Goal: Task Accomplishment & Management: Use online tool/utility

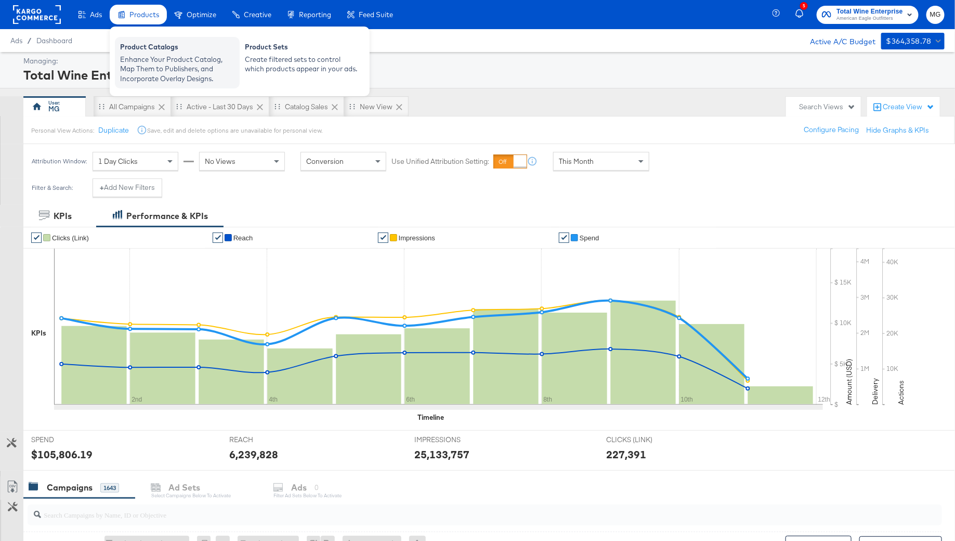
click at [143, 63] on div "Enhance Your Product Catalog, Map Them to Publishers, and Incorporate Overlay D…" at bounding box center [177, 69] width 114 height 29
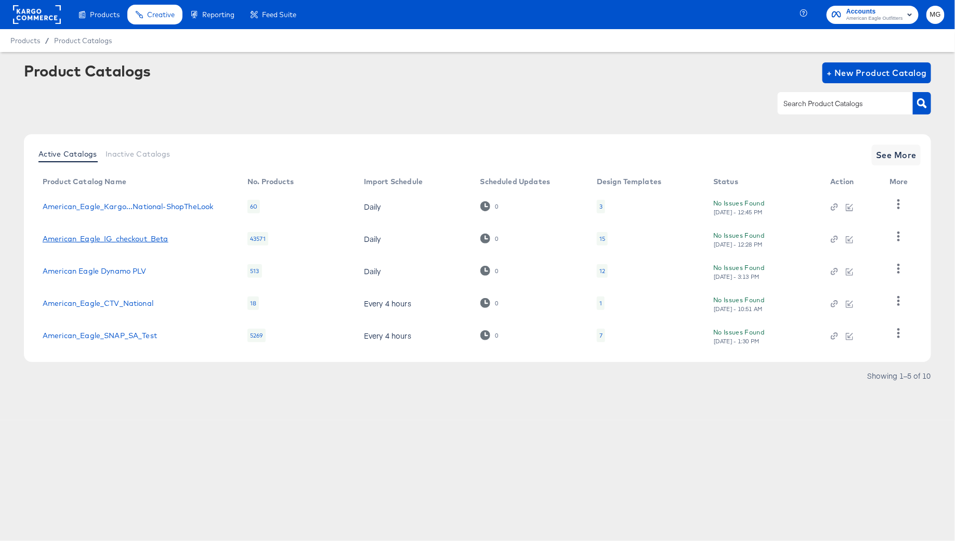
click at [151, 241] on link "American_Eagle_IG_checkout_Beta" at bounding box center [106, 238] width 126 height 8
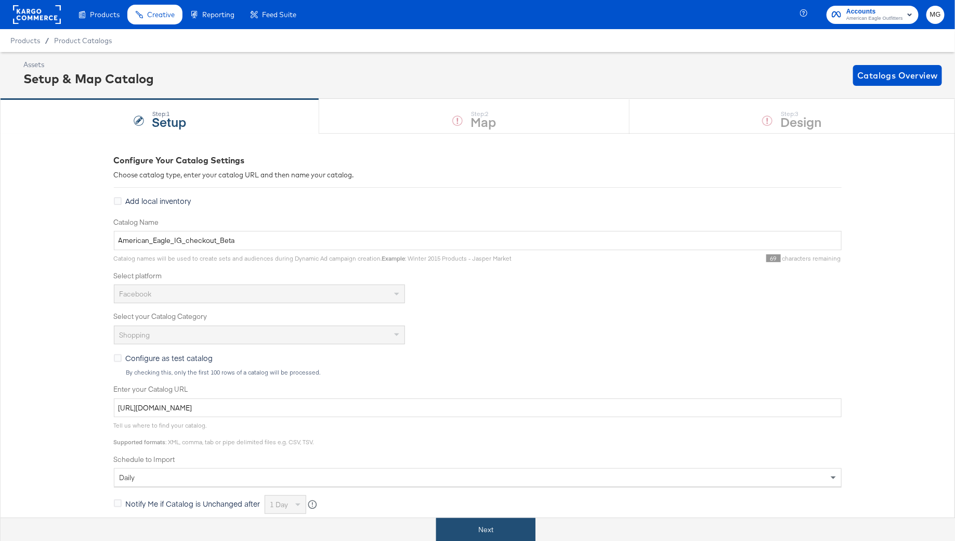
click at [504, 525] on button "Next" at bounding box center [485, 529] width 99 height 23
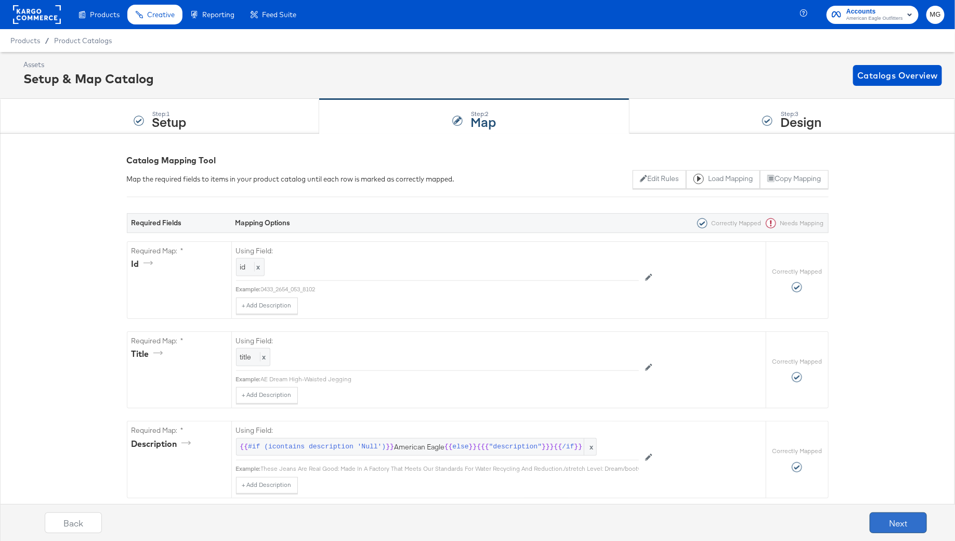
click at [883, 517] on button "Next" at bounding box center [898, 522] width 57 height 21
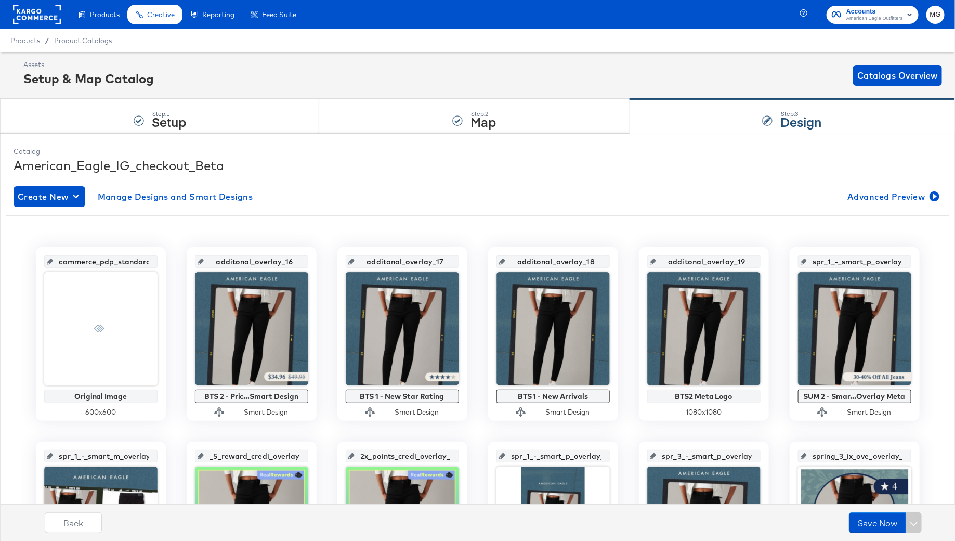
scroll to position [4, 0]
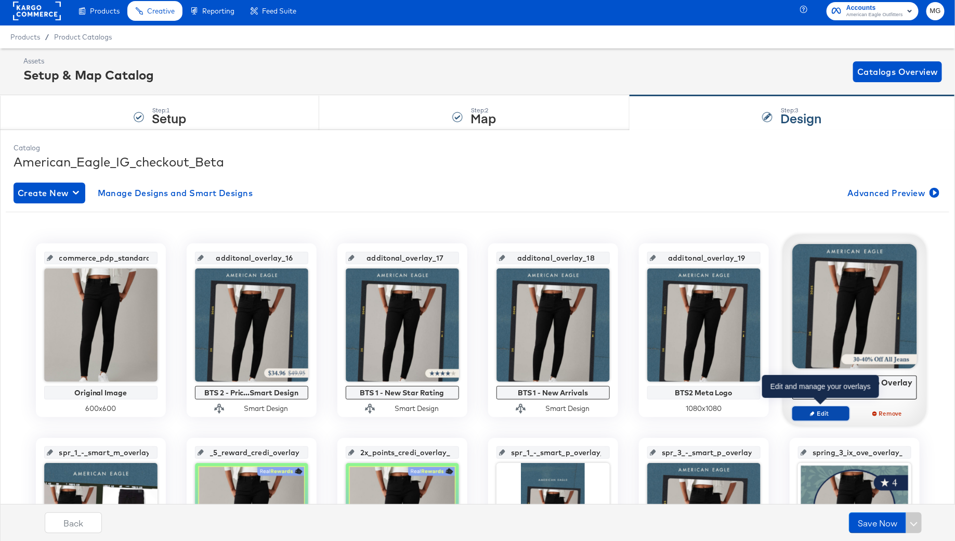
click at [829, 409] on span "Edit" at bounding box center [820, 413] width 48 height 8
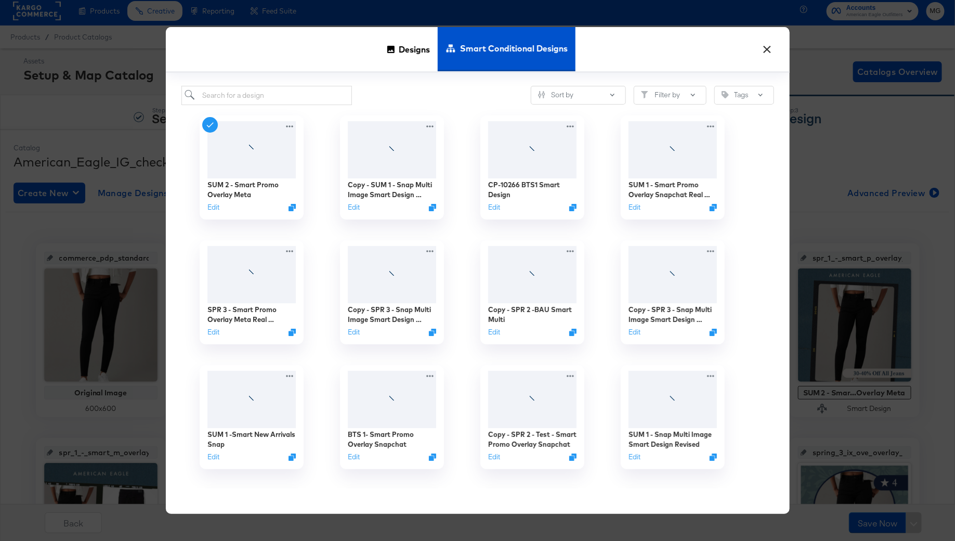
scroll to position [0, 0]
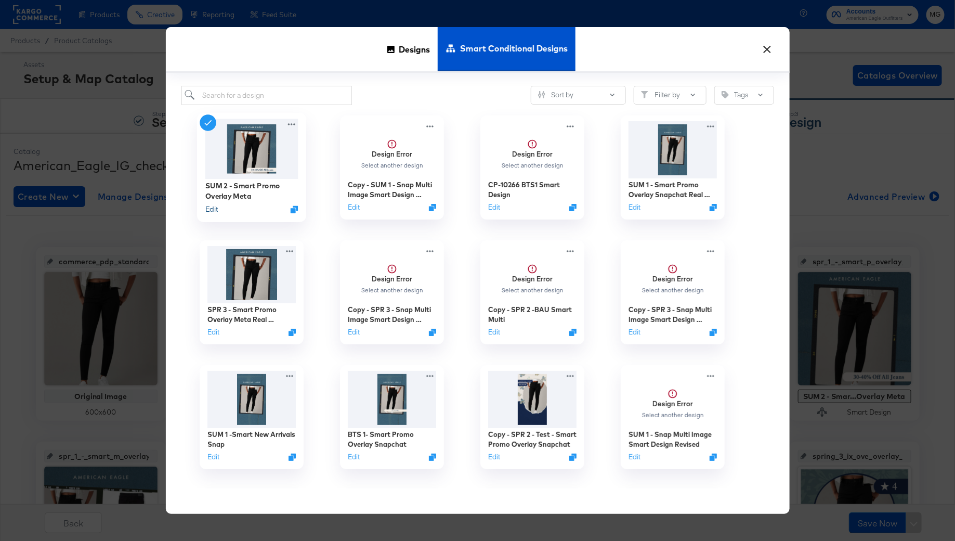
click at [210, 208] on button "Edit" at bounding box center [211, 209] width 12 height 10
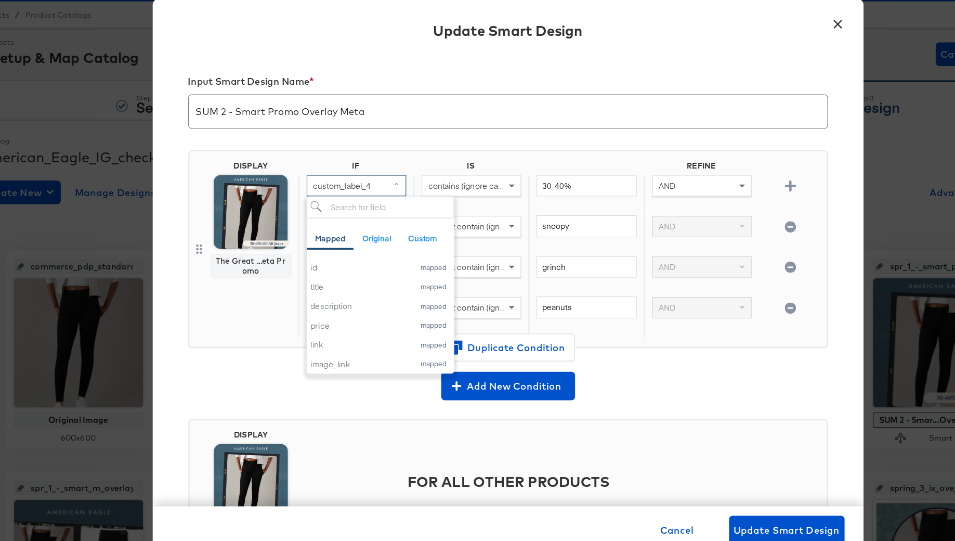
click at [364, 192] on div "custom_label_4" at bounding box center [345, 191] width 86 height 18
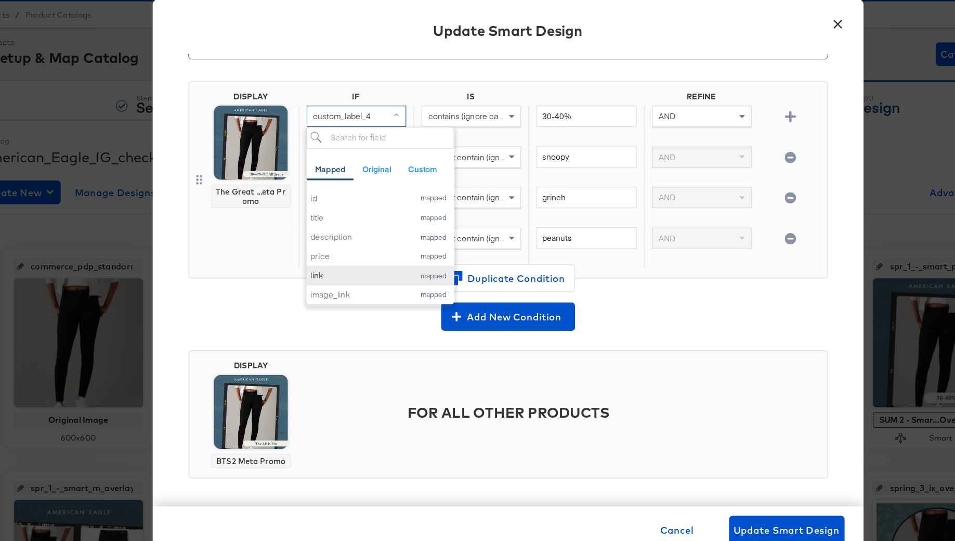
scroll to position [59, 0]
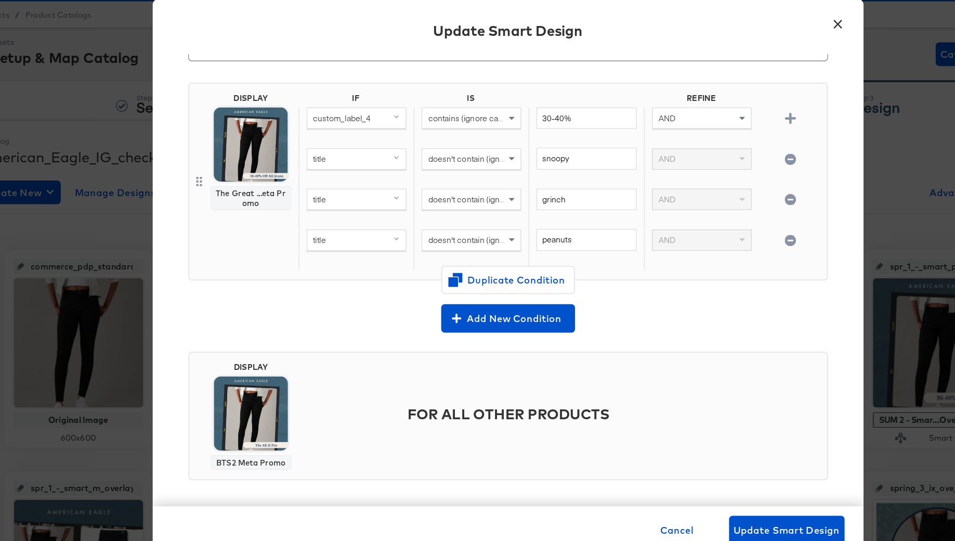
click at [346, 130] on span "custom_label_4" at bounding box center [332, 131] width 51 height 9
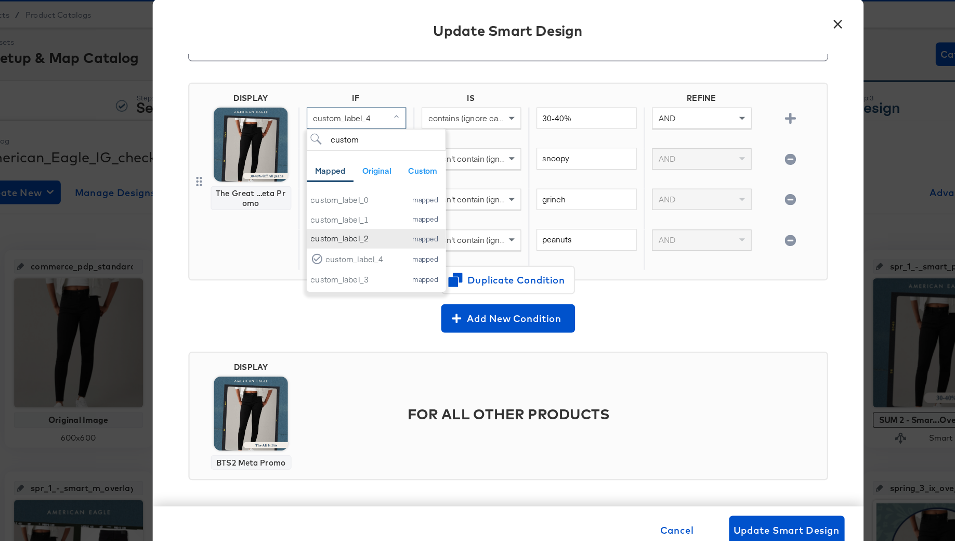
type input "custom"
click at [356, 240] on div "custom_label_2" at bounding box center [344, 237] width 78 height 10
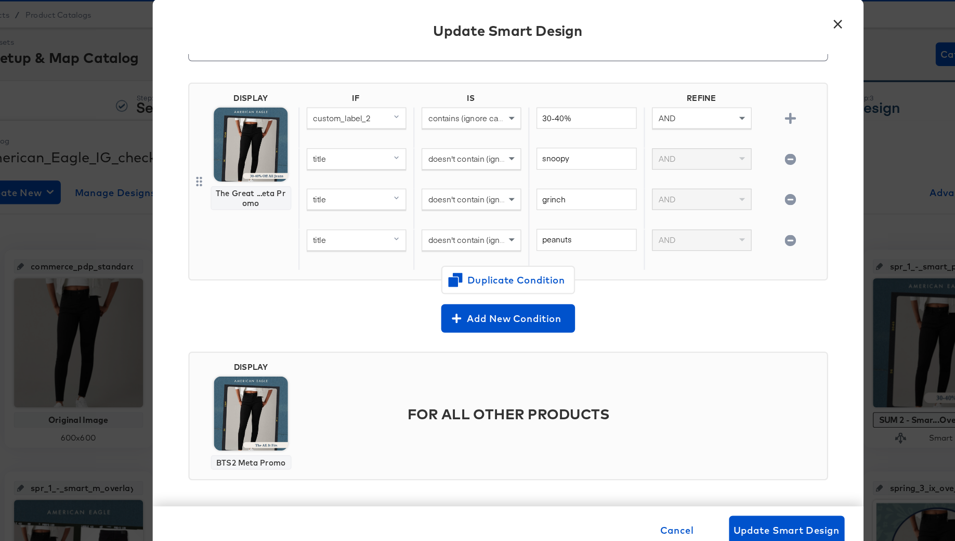
click at [612, 317] on div "Add New Condition" at bounding box center [477, 307] width 561 height 25
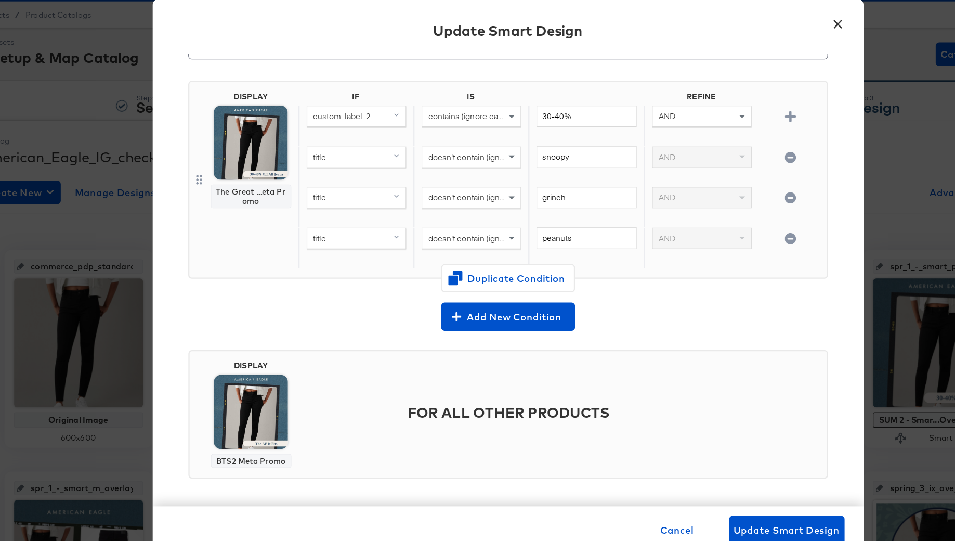
scroll to position [93, 0]
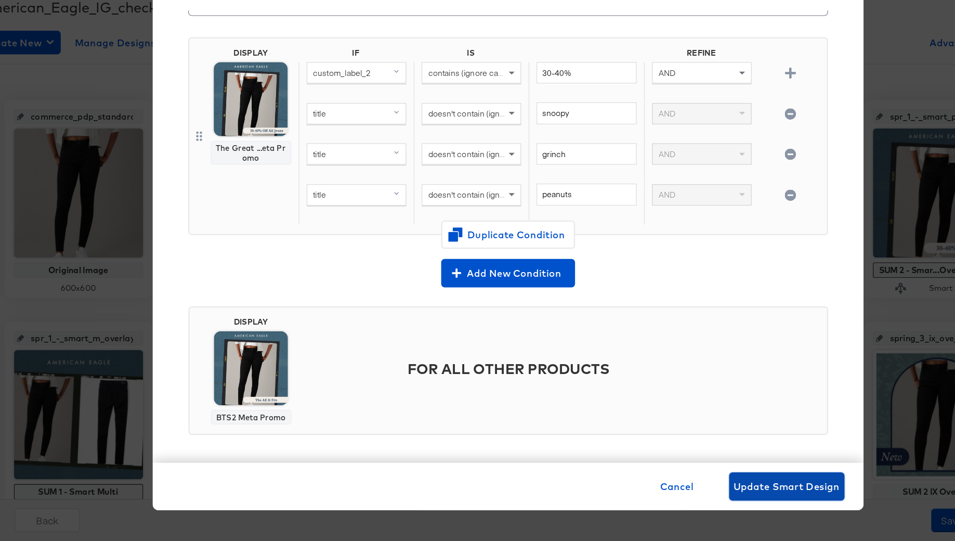
click at [694, 496] on span "Update Smart Design" at bounding box center [722, 493] width 93 height 15
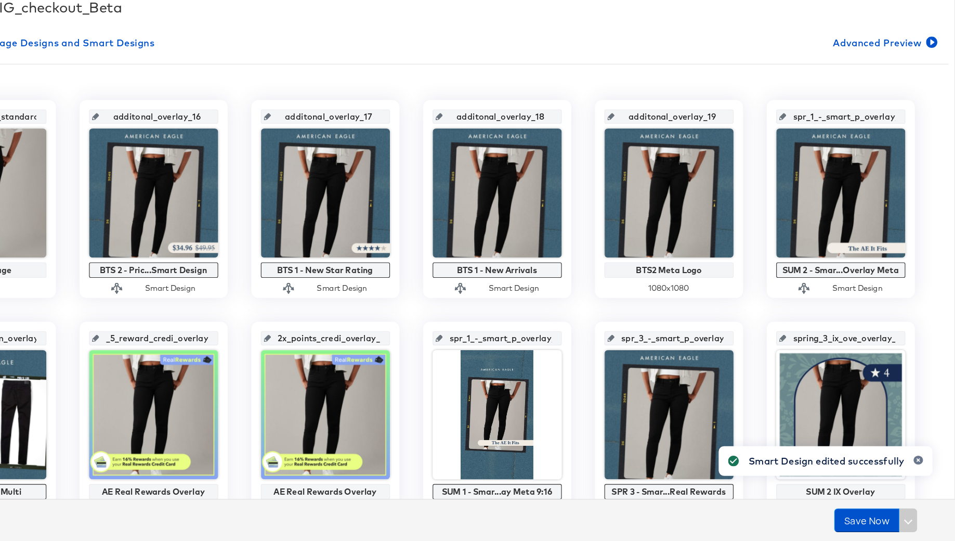
scroll to position [93, 0]
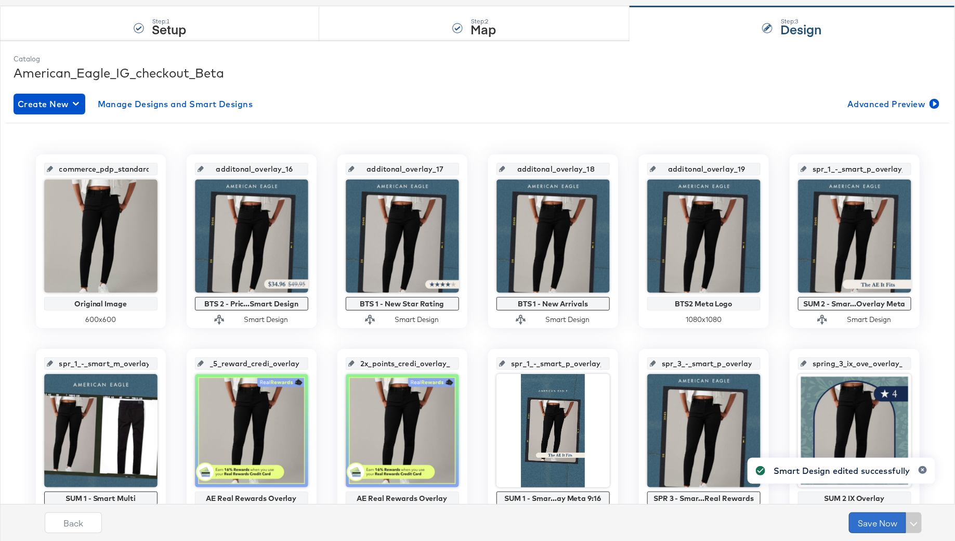
click at [879, 522] on button "Save Now" at bounding box center [877, 522] width 57 height 21
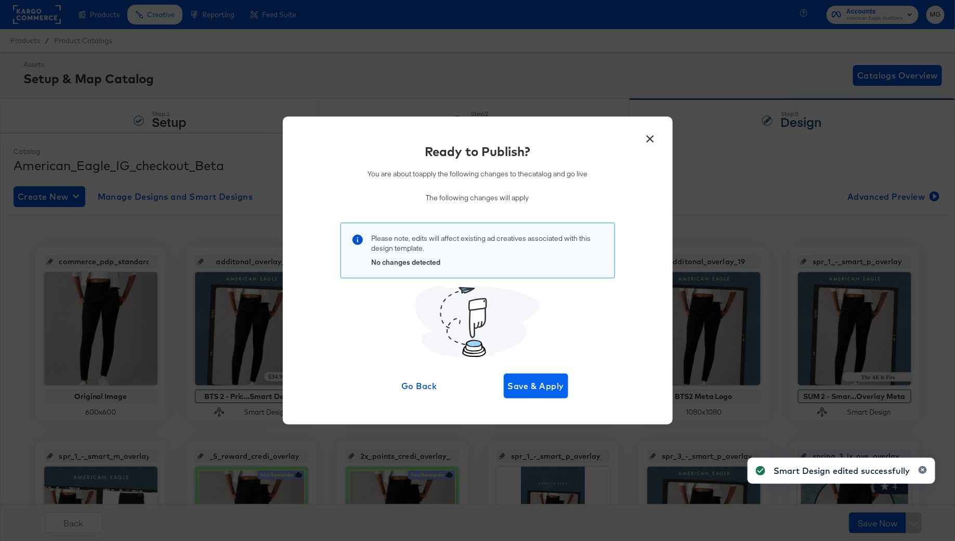
click at [542, 373] on div "Ready to Publish? You are about to apply the following changes to the catalog a…" at bounding box center [477, 270] width 359 height 256
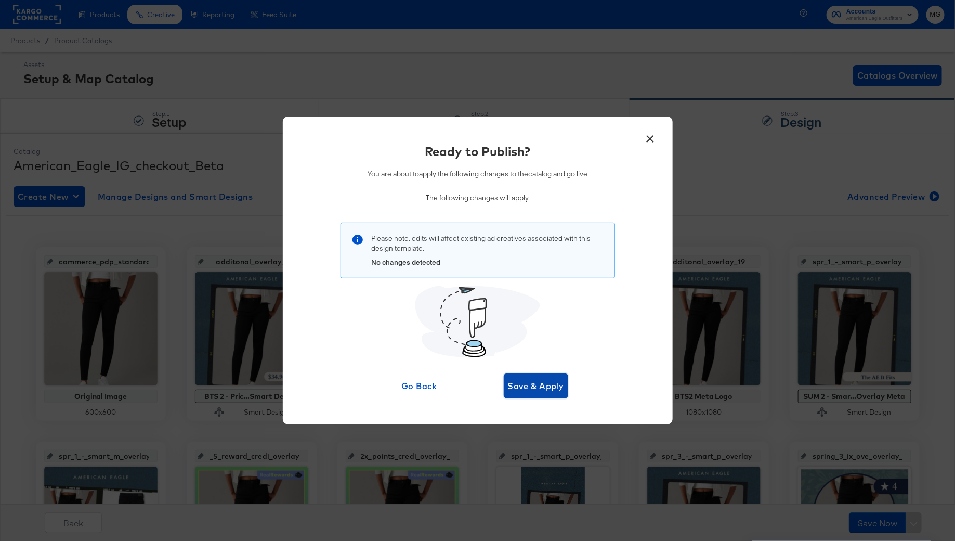
click at [541, 379] on span "Save & Apply" at bounding box center [536, 385] width 57 height 15
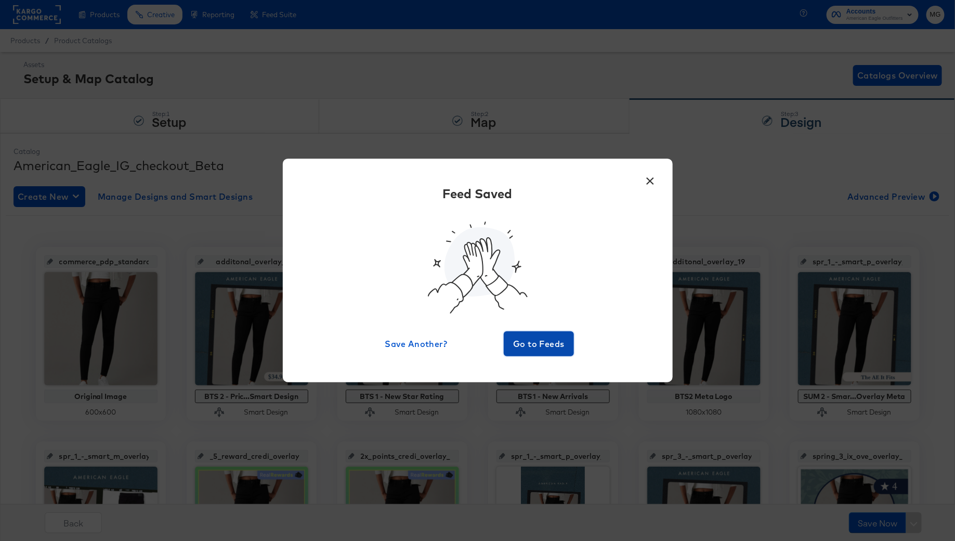
click at [540, 331] on button "Go to Feeds" at bounding box center [539, 343] width 71 height 25
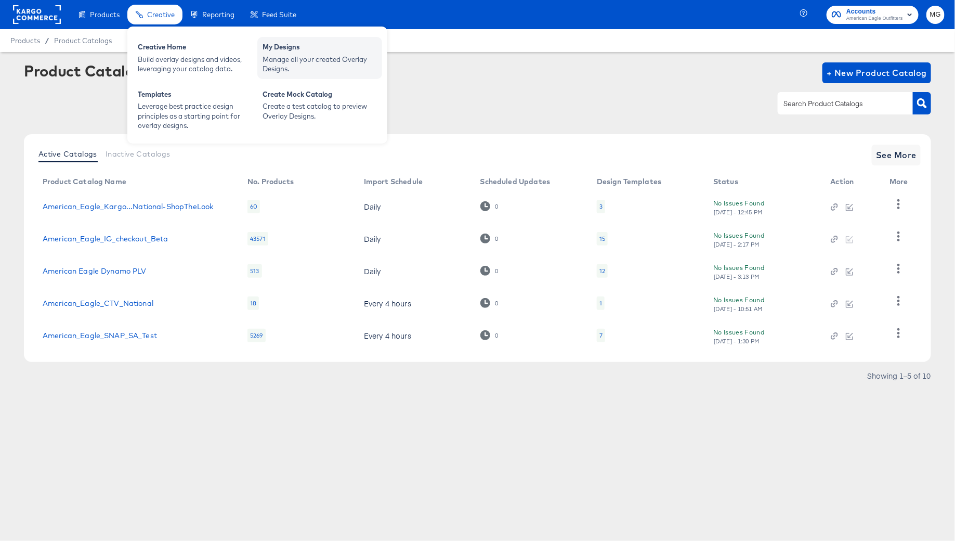
click at [306, 61] on div "Manage all your created Overlay Designs." at bounding box center [320, 64] width 114 height 19
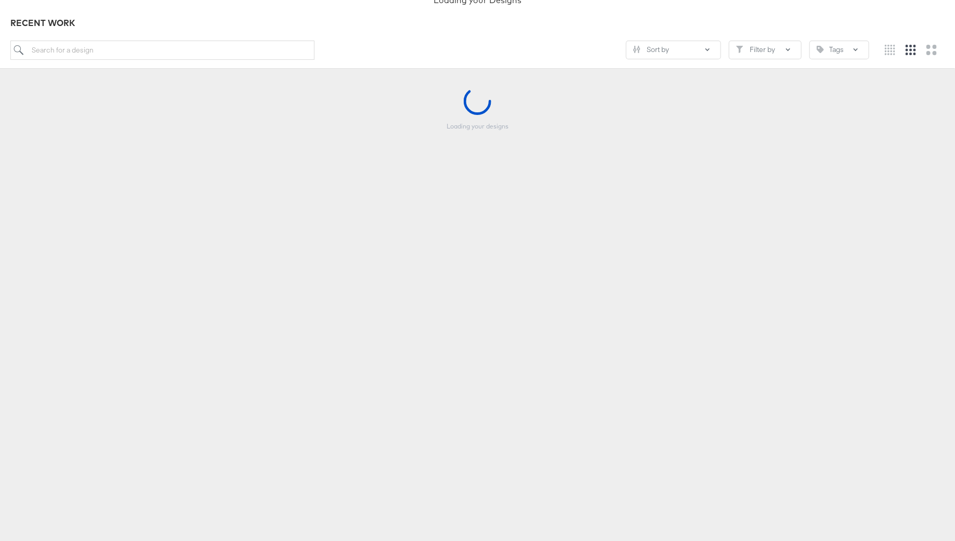
scroll to position [204, 0]
